Goal: Find specific page/section: Find specific page/section

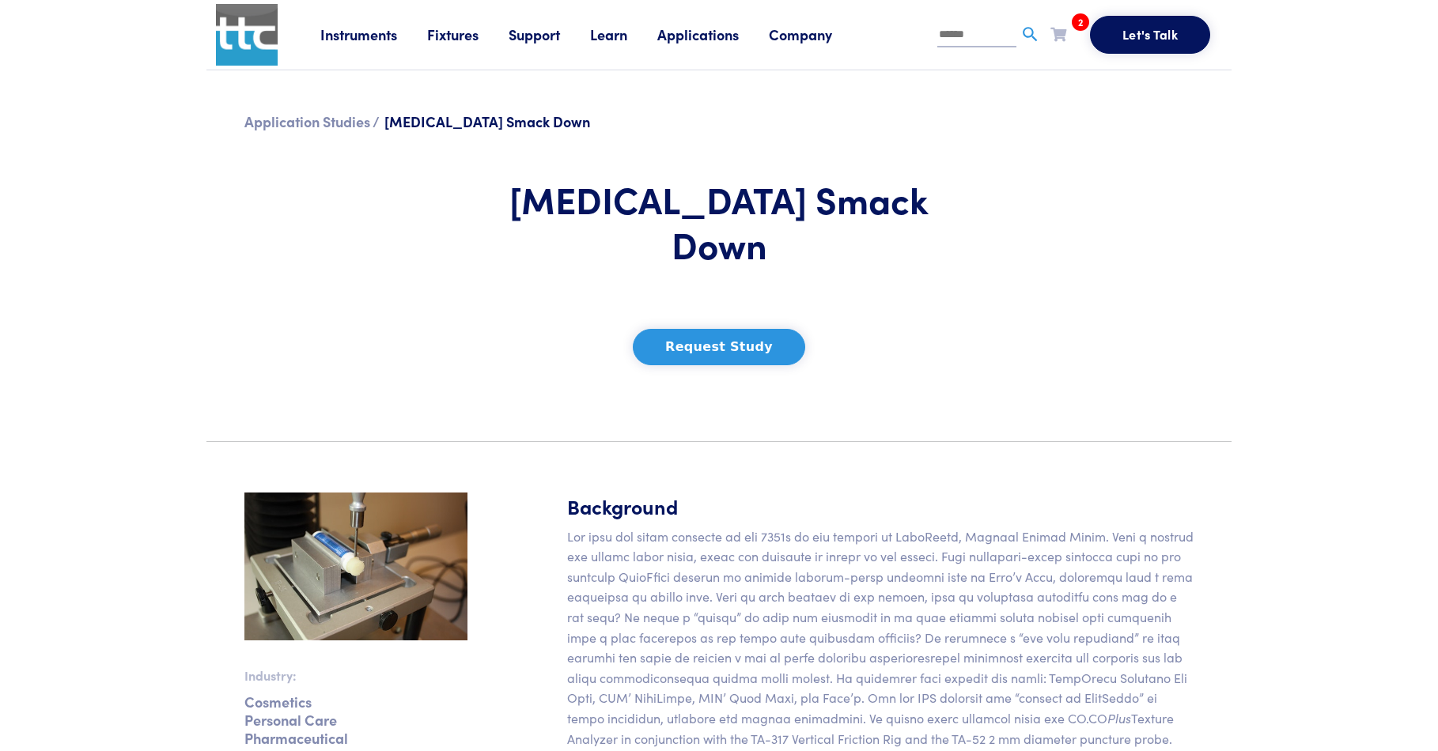
click at [448, 35] on link "Fixtures" at bounding box center [467, 35] width 81 height 20
click at [332, 100] on link "Probes & Fixtures" at bounding box center [311, 104] width 112 height 23
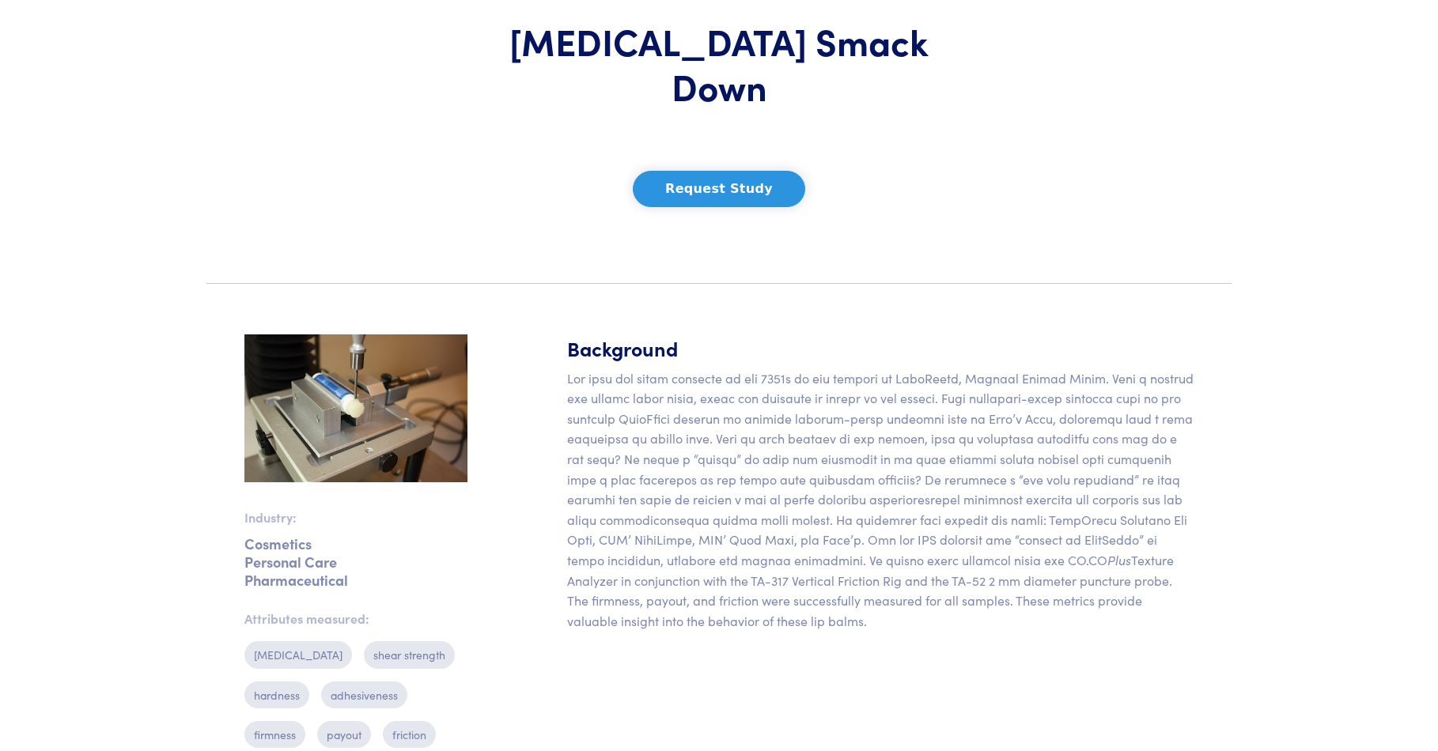
scroll to position [159, 0]
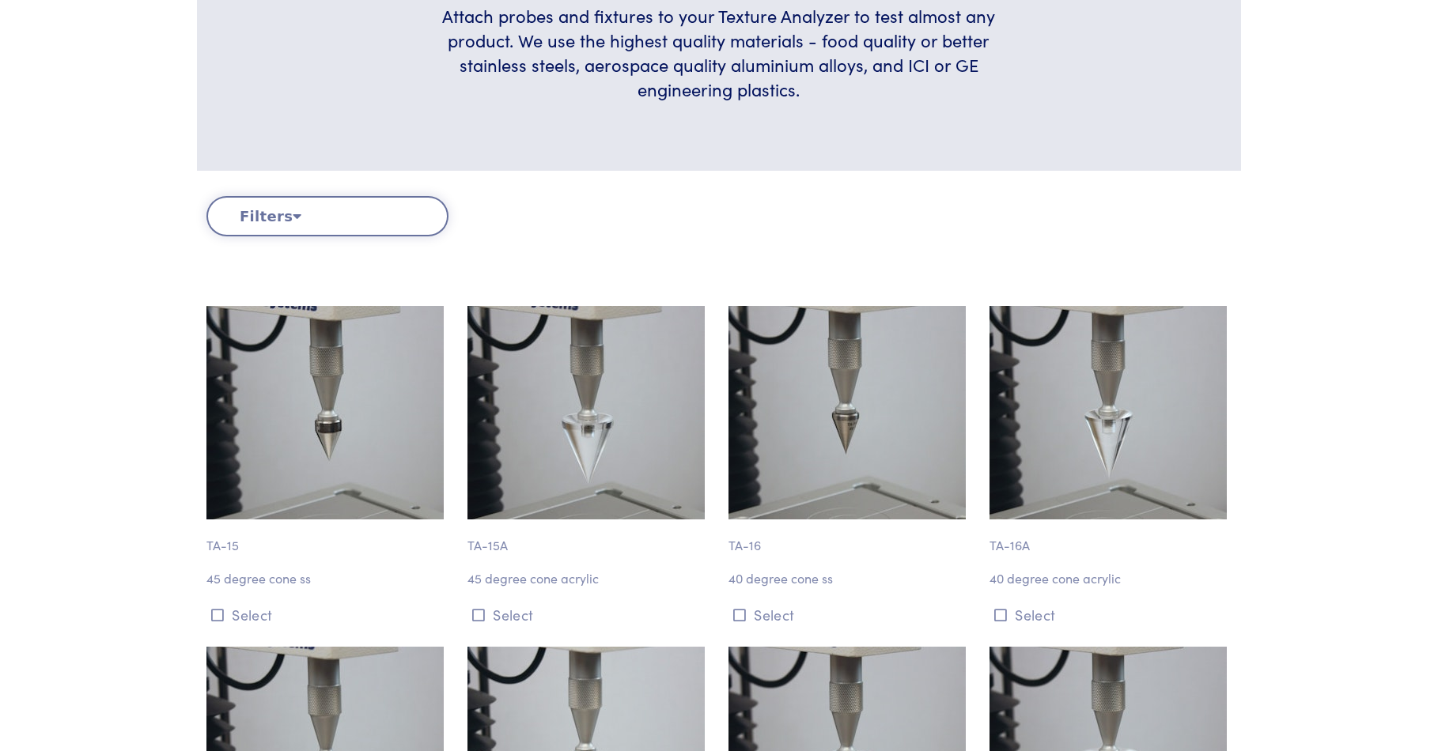
scroll to position [395, 0]
click at [300, 211] on button "Filters" at bounding box center [327, 216] width 242 height 40
click at [278, 217] on button "Filters" at bounding box center [327, 216] width 242 height 40
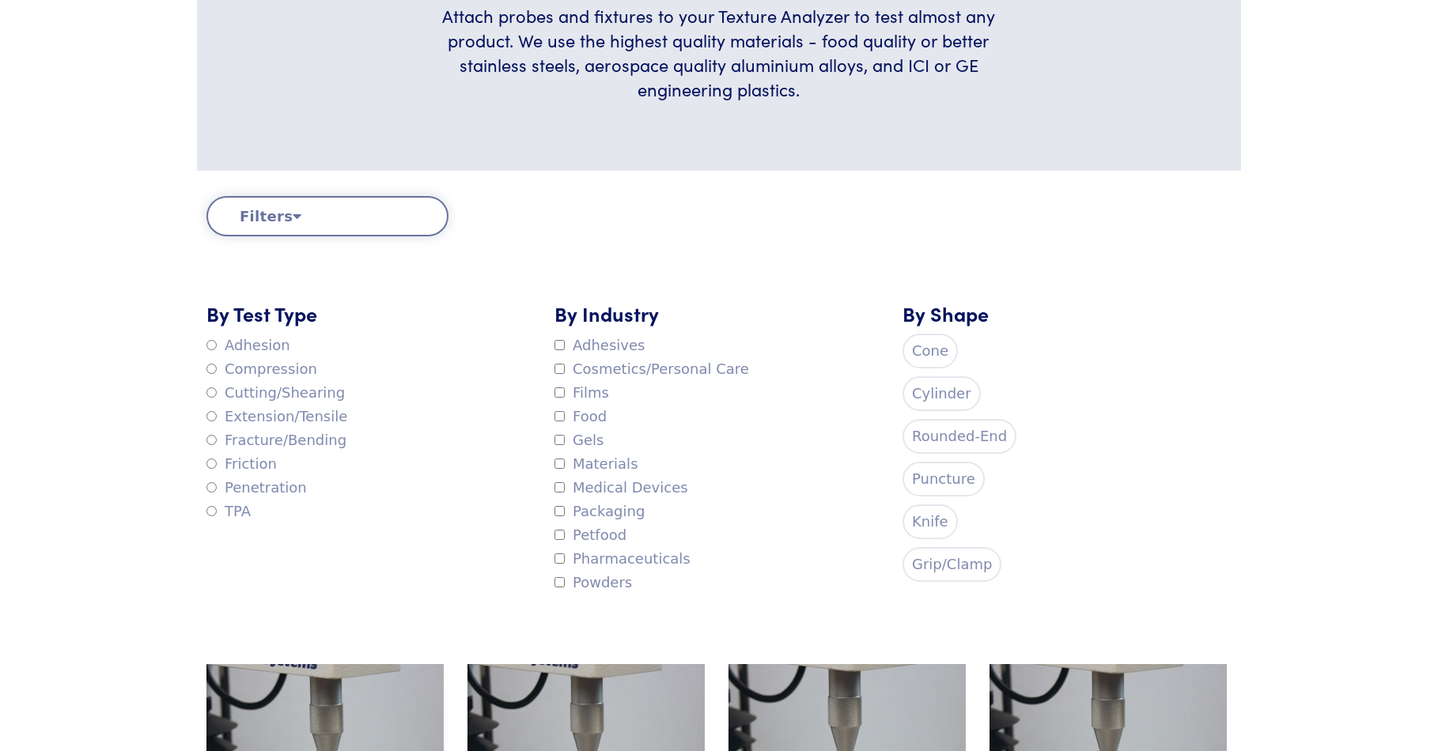
click at [217, 421] on label "Extension/Tensile" at bounding box center [276, 417] width 141 height 24
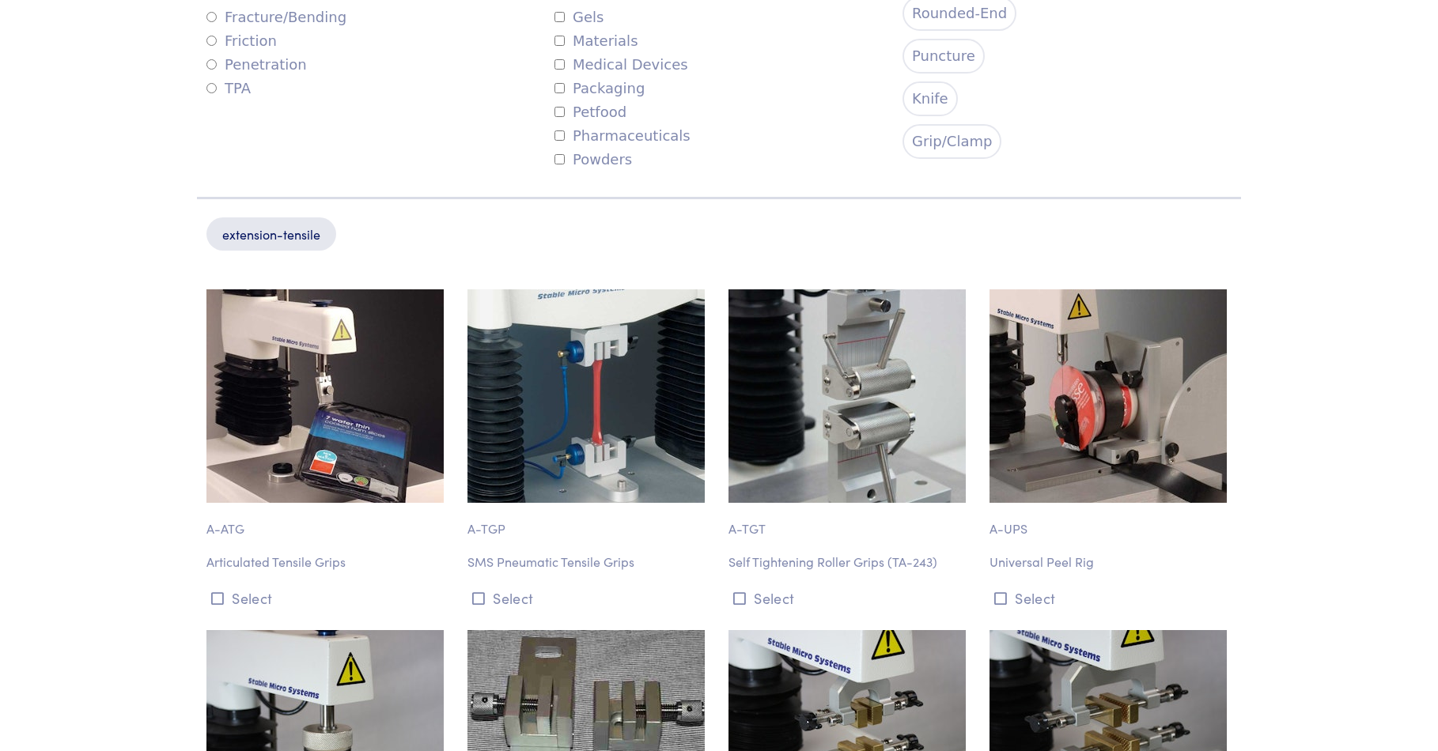
scroll to position [791, 0]
